Goal: Entertainment & Leisure: Consume media (video, audio)

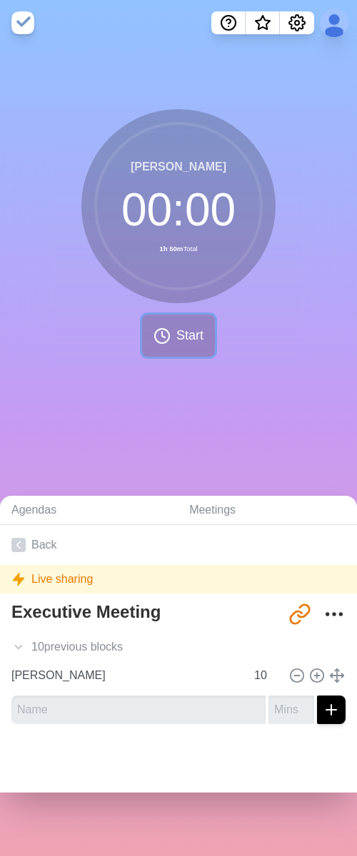
click at [178, 342] on span "Start" at bounding box center [189, 335] width 27 height 19
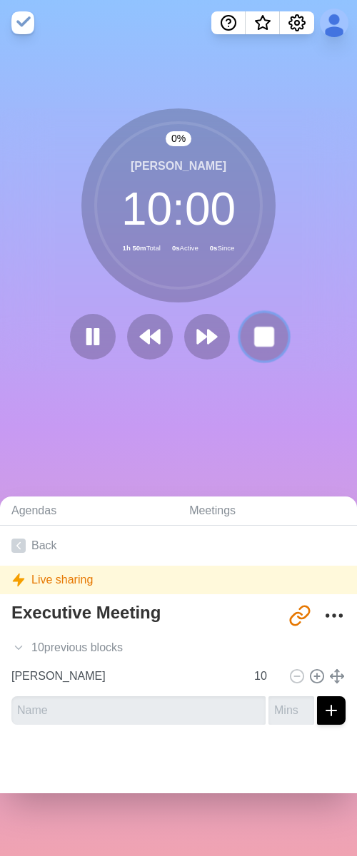
click at [268, 340] on rect at bounding box center [264, 337] width 18 height 18
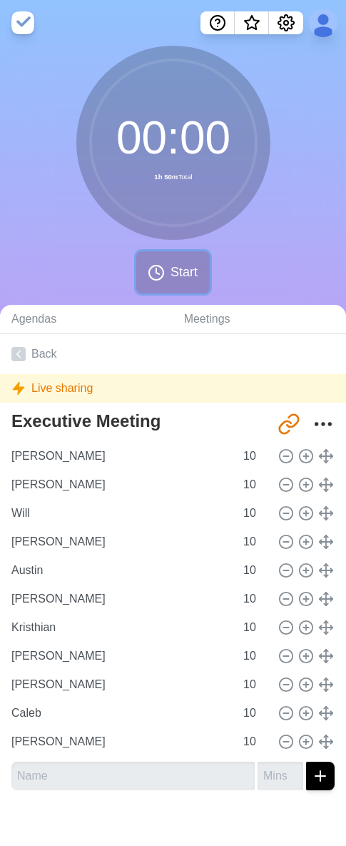
click at [171, 268] on span "Start" at bounding box center [184, 272] width 27 height 19
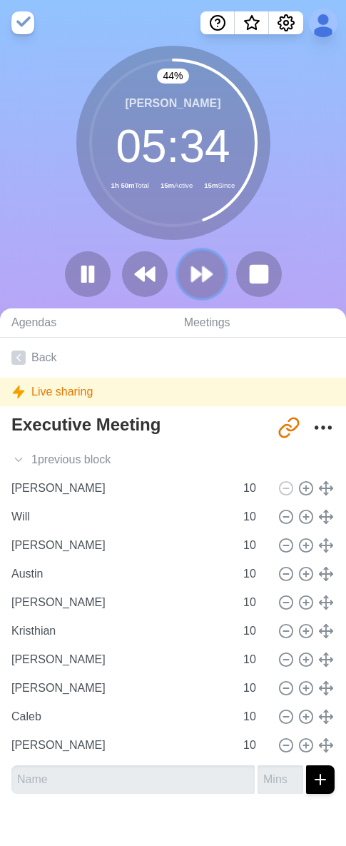
click at [207, 277] on polygon at bounding box center [207, 274] width 9 height 14
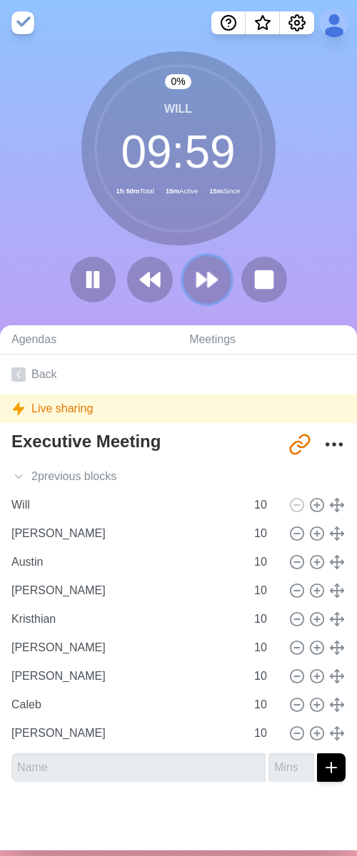
click at [208, 283] on polygon at bounding box center [212, 280] width 9 height 14
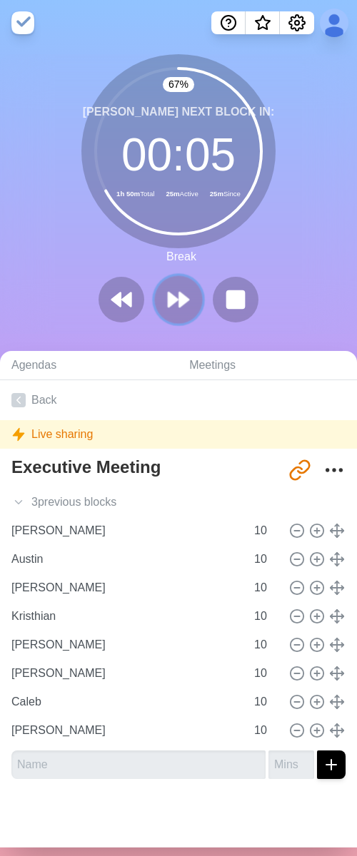
click at [168, 298] on polygon at bounding box center [172, 300] width 9 height 14
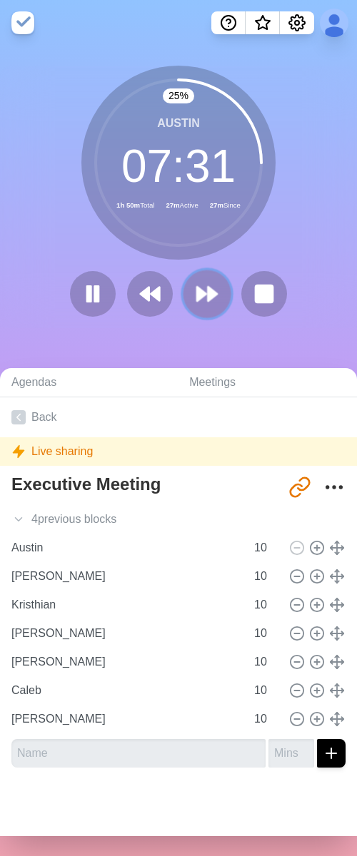
click at [196, 300] on icon at bounding box center [207, 294] width 24 height 24
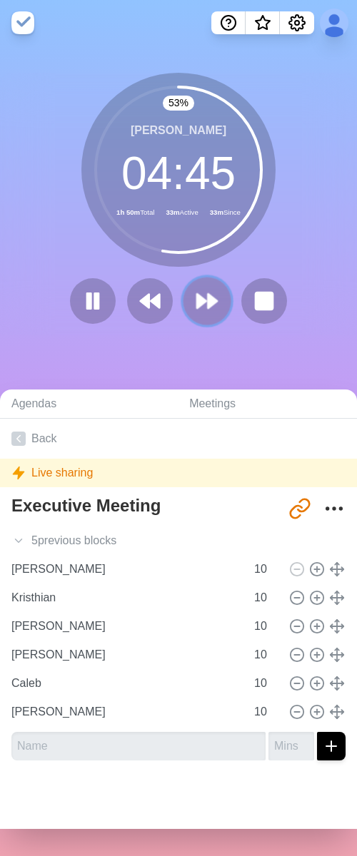
click at [198, 303] on polygon at bounding box center [201, 301] width 9 height 14
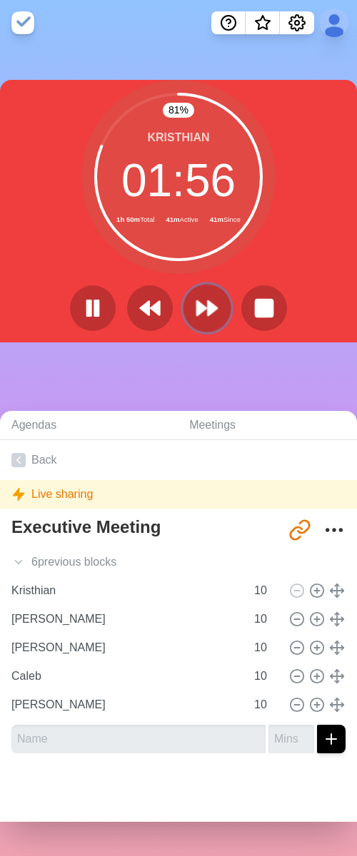
click at [208, 315] on polygon at bounding box center [212, 308] width 9 height 14
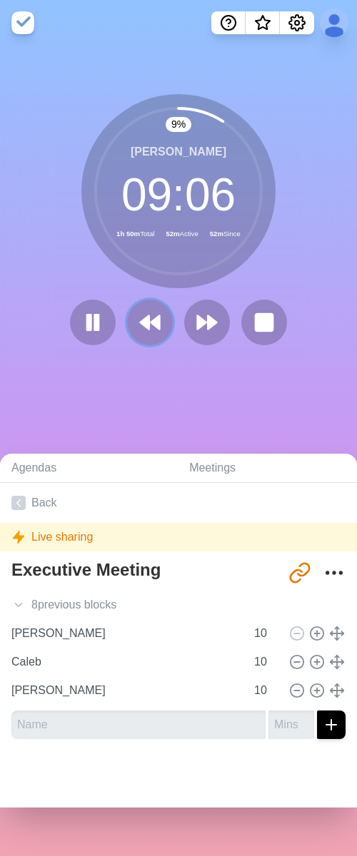
click at [145, 333] on icon at bounding box center [149, 322] width 23 height 23
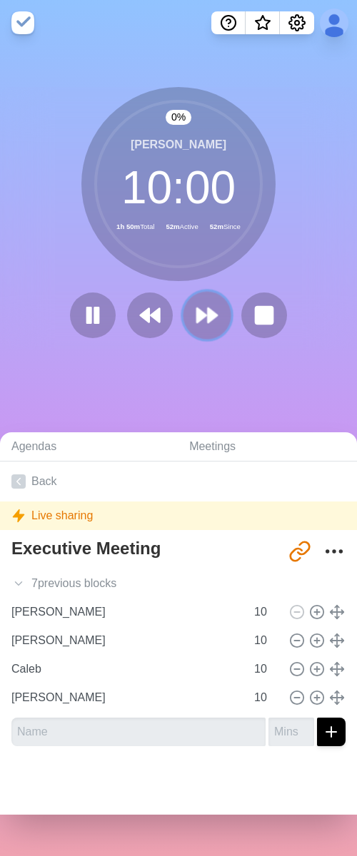
click at [208, 320] on polygon at bounding box center [212, 315] width 9 height 14
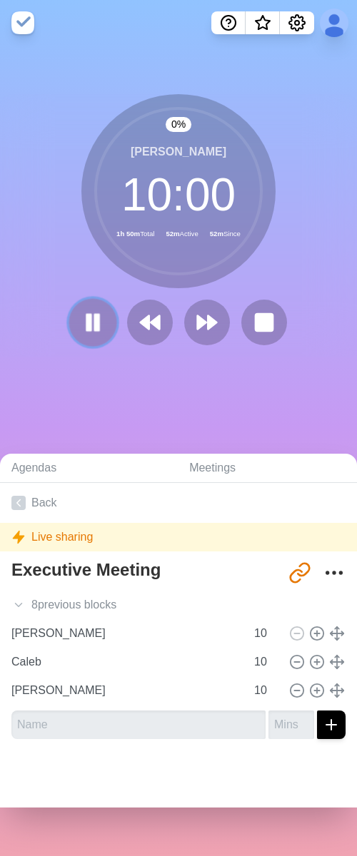
click at [79, 318] on button at bounding box center [93, 322] width 48 height 48
click at [93, 328] on icon at bounding box center [93, 322] width 24 height 24
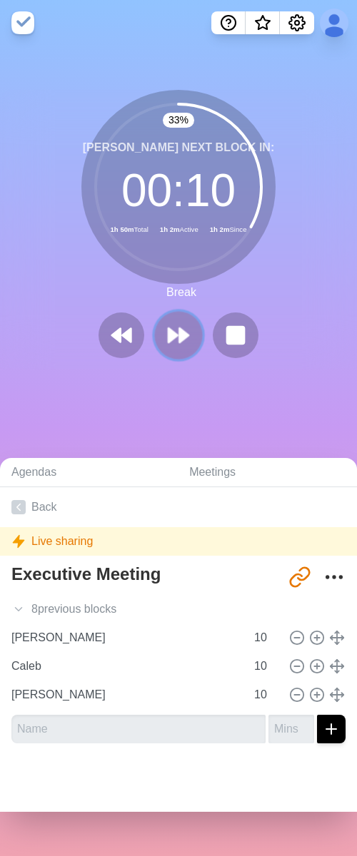
click at [168, 339] on polygon at bounding box center [172, 335] width 9 height 14
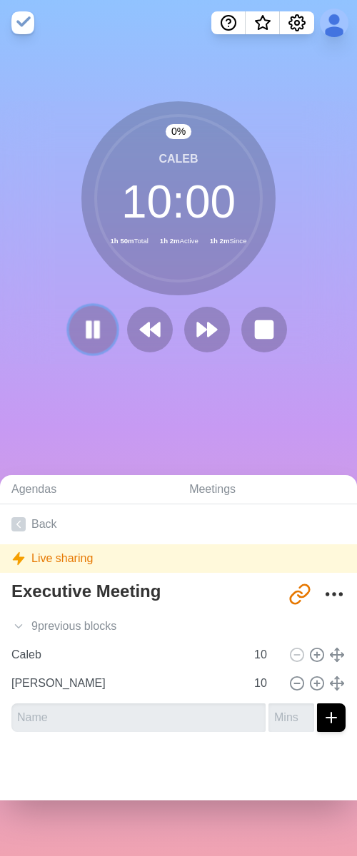
click at [95, 330] on rect at bounding box center [97, 330] width 4 height 16
click at [86, 332] on polygon at bounding box center [93, 329] width 14 height 18
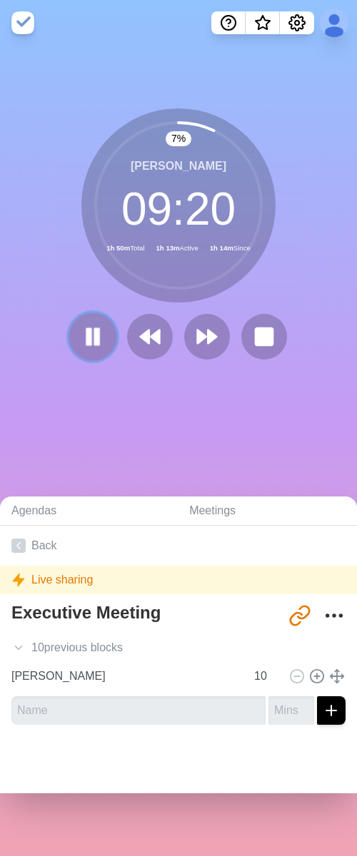
click at [75, 332] on button at bounding box center [93, 337] width 48 height 48
click at [148, 345] on icon at bounding box center [150, 337] width 24 height 24
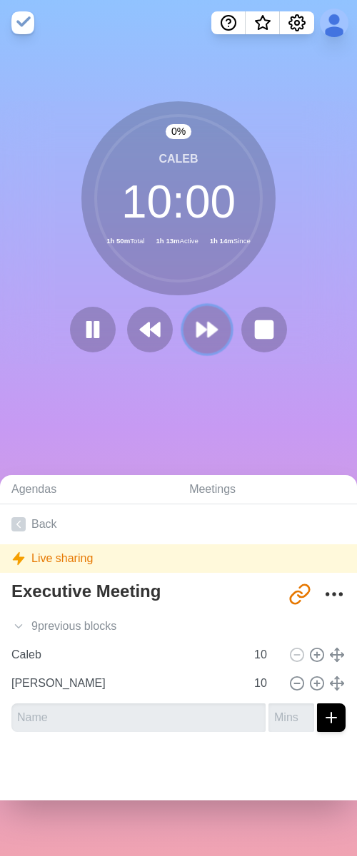
click at [192, 345] on button at bounding box center [207, 329] width 48 height 48
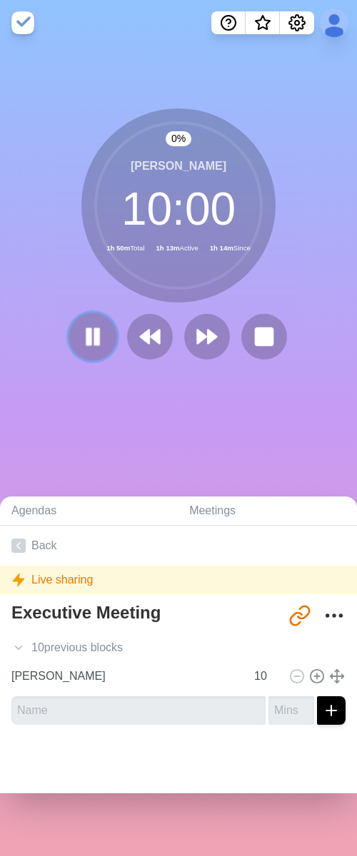
click at [87, 335] on rect at bounding box center [89, 337] width 4 height 16
